Goal: Submit feedback/report problem: Submit feedback/report problem

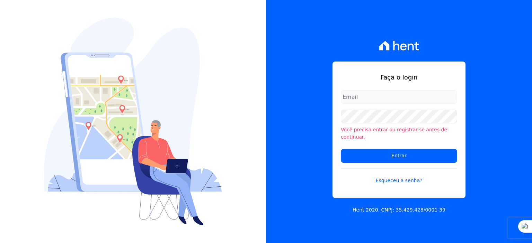
type input "[PERSON_NAME][EMAIL_ADDRESS][PERSON_NAME][DOMAIN_NAME]"
click at [350, 99] on input "[PERSON_NAME][EMAIL_ADDRESS][DOMAIN_NAME]" at bounding box center [399, 97] width 116 height 14
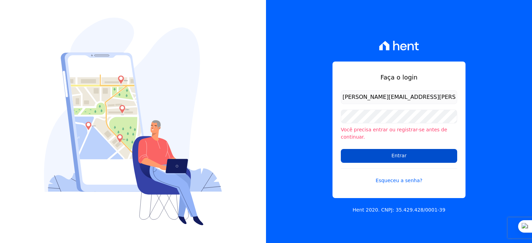
click at [390, 155] on input "Entrar" at bounding box center [399, 156] width 116 height 14
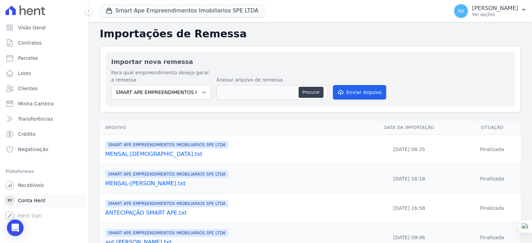
click at [24, 198] on span "Conta Hent" at bounding box center [31, 200] width 27 height 7
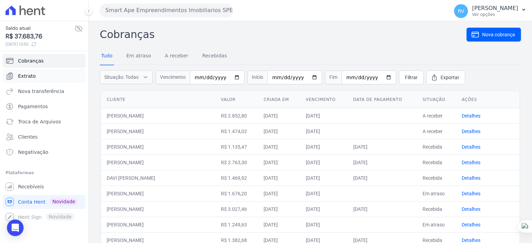
click at [33, 77] on span "Extrato" at bounding box center [27, 76] width 18 height 7
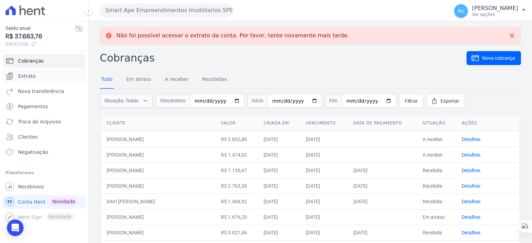
click at [33, 77] on span "Extrato" at bounding box center [27, 76] width 18 height 7
click at [18, 229] on icon "Open Intercom Messenger" at bounding box center [15, 228] width 8 height 9
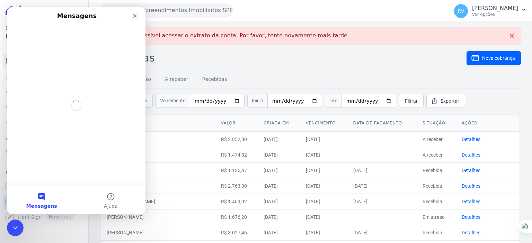
click at [45, 195] on button "Mensagens" at bounding box center [41, 201] width 69 height 28
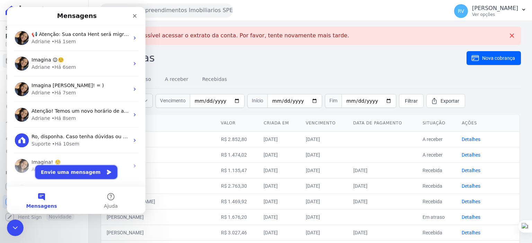
click at [75, 171] on button "Envie uma mensagem" at bounding box center [76, 172] width 82 height 14
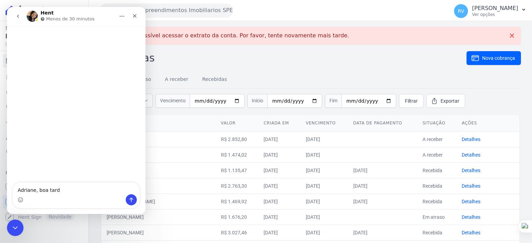
type textarea "[PERSON_NAME], boa tarde"
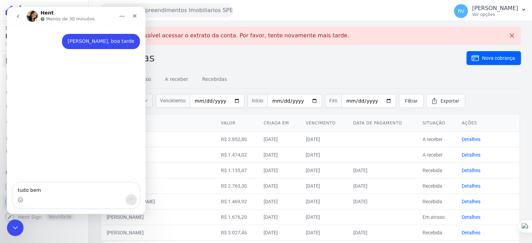
type textarea "tudo bem ?"
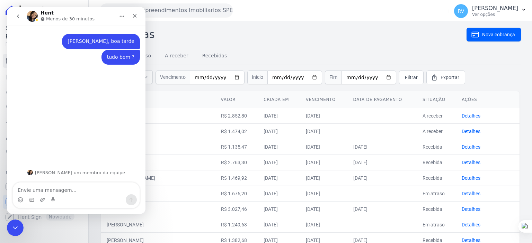
type textarea "S"
type textarea "Extrato está fora de uso w"
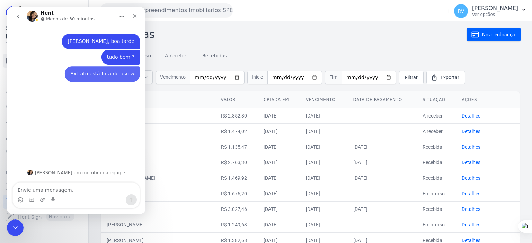
type textarea "w"
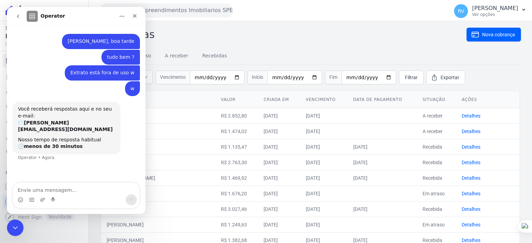
drag, startPoint x: 133, startPoint y: 89, endPoint x: 95, endPoint y: 116, distance: 46.8
click at [96, 111] on div "Você receberá respostas aqui e no seu e-mail: ✉️ [PERSON_NAME][EMAIL_ADDRESS][D…" at bounding box center [66, 119] width 97 height 27
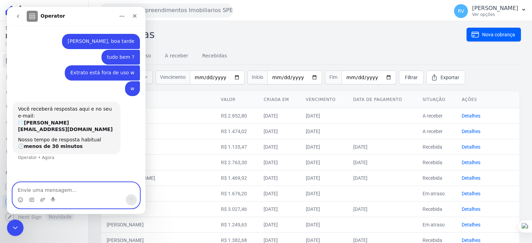
click at [73, 186] on textarea "Envie uma mensagem..." at bounding box center [76, 189] width 127 height 12
type textarea "?*"
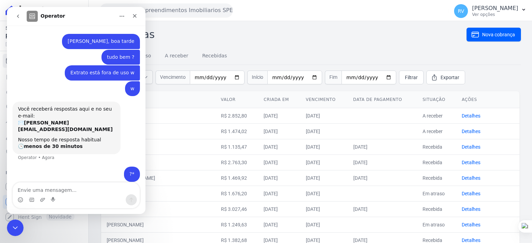
click at [241, 38] on h2 "Cobranças" at bounding box center [283, 35] width 367 height 16
click at [13, 228] on icon "Encerramento do Messenger da Intercom" at bounding box center [14, 227] width 8 height 8
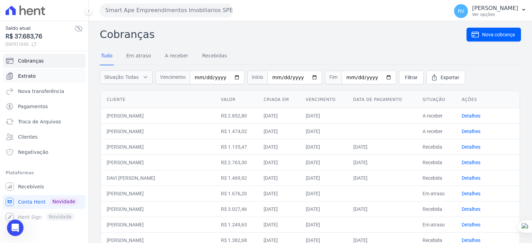
click at [30, 74] on span "Extrato" at bounding box center [27, 76] width 18 height 7
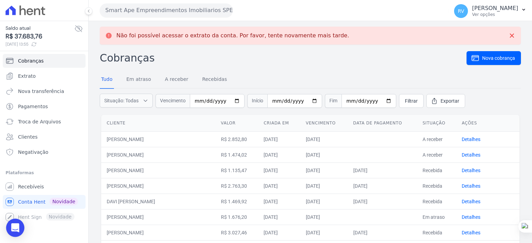
click at [12, 231] on icon "Open Intercom Messenger" at bounding box center [15, 228] width 8 height 9
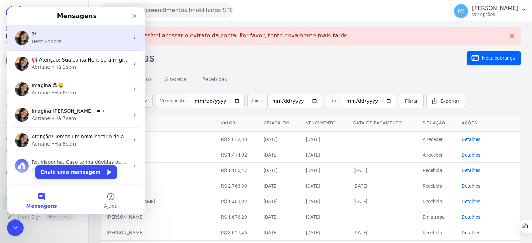
click at [57, 35] on div "?*" at bounding box center [81, 34] width 98 height 7
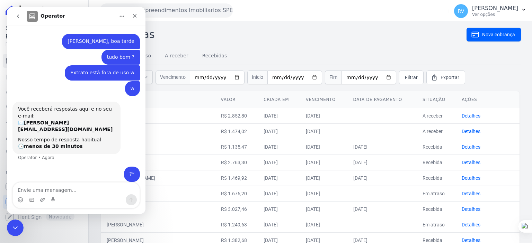
click at [44, 192] on textarea "Envie uma mensagem..." at bounding box center [76, 189] width 127 height 12
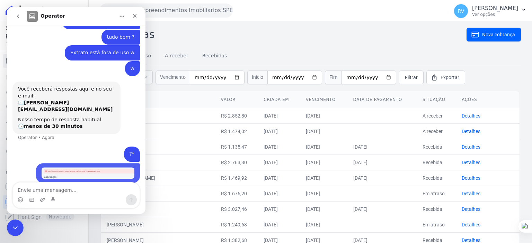
scroll to position [20, 0]
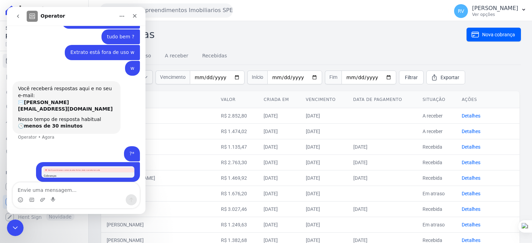
click at [78, 185] on textarea "Envie uma mensagem..." at bounding box center [76, 189] width 127 height 12
type textarea "desde cedo está assim"
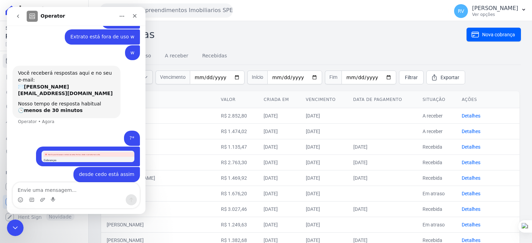
click at [17, 18] on icon "go back" at bounding box center [18, 17] width 6 height 6
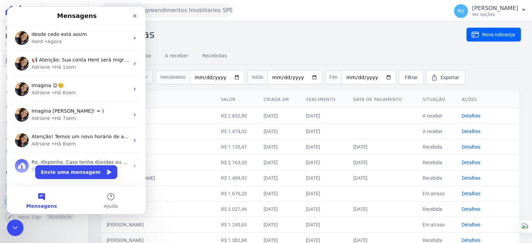
scroll to position [0, 0]
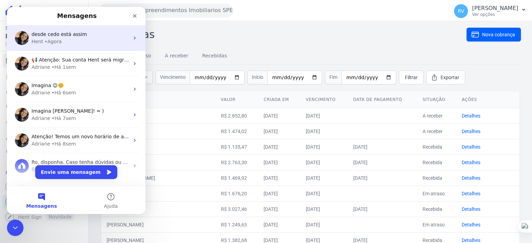
click at [54, 36] on span "desde cedo está assim" at bounding box center [59, 35] width 55 height 6
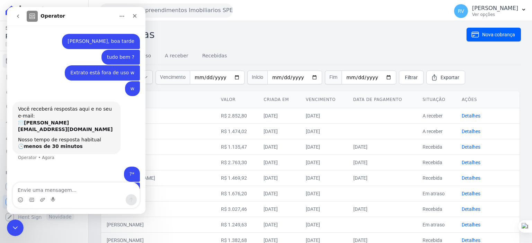
scroll to position [36, 0]
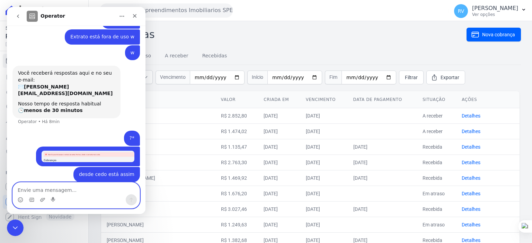
click at [65, 187] on textarea "Envie uma mensagem..." at bounding box center [76, 189] width 127 height 12
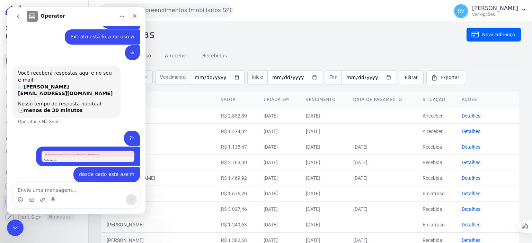
click at [252, 41] on h2 "Cobranças" at bounding box center [283, 35] width 367 height 16
drag, startPoint x: 12, startPoint y: 227, endPoint x: 18, endPoint y: 227, distance: 5.9
click at [12, 226] on icon "Encerramento do Messenger da Intercom" at bounding box center [14, 227] width 5 height 3
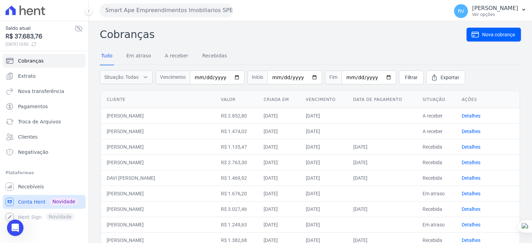
click at [30, 203] on span "Conta Hent" at bounding box center [31, 202] width 27 height 7
click at [48, 77] on link "Extrato" at bounding box center [44, 76] width 83 height 14
click at [35, 203] on span "Conta Hent" at bounding box center [31, 202] width 27 height 7
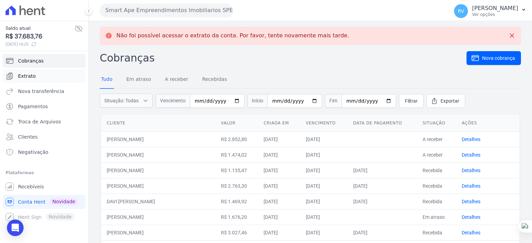
click at [38, 77] on link "Extrato" at bounding box center [44, 76] width 83 height 14
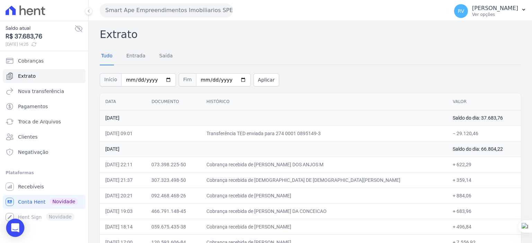
click at [17, 225] on icon "Open Intercom Messenger" at bounding box center [15, 228] width 8 height 9
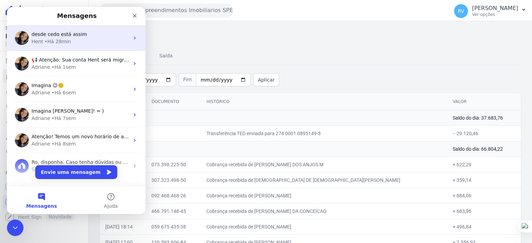
click at [66, 37] on span "desde cedo está assim" at bounding box center [59, 35] width 55 height 6
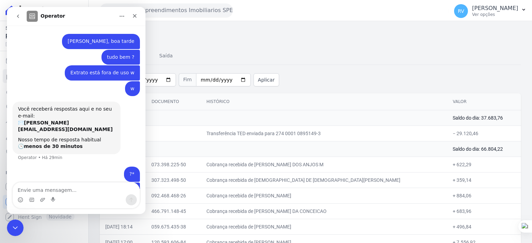
scroll to position [36, 0]
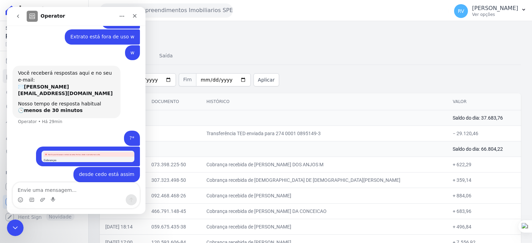
click at [179, 124] on td "[DATE]" at bounding box center [273, 118] width 347 height 16
